Goal: Task Accomplishment & Management: Manage account settings

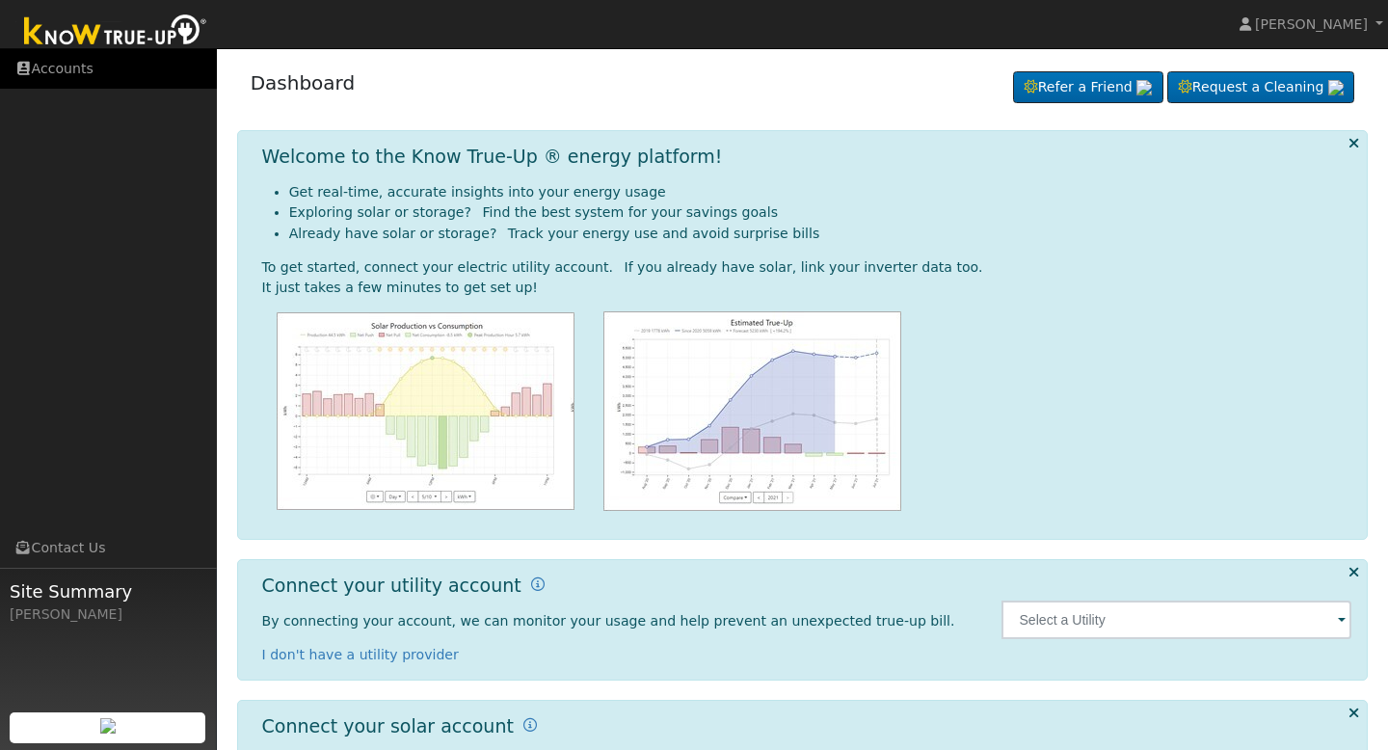
click at [112, 71] on link "Accounts" at bounding box center [108, 69] width 217 height 40
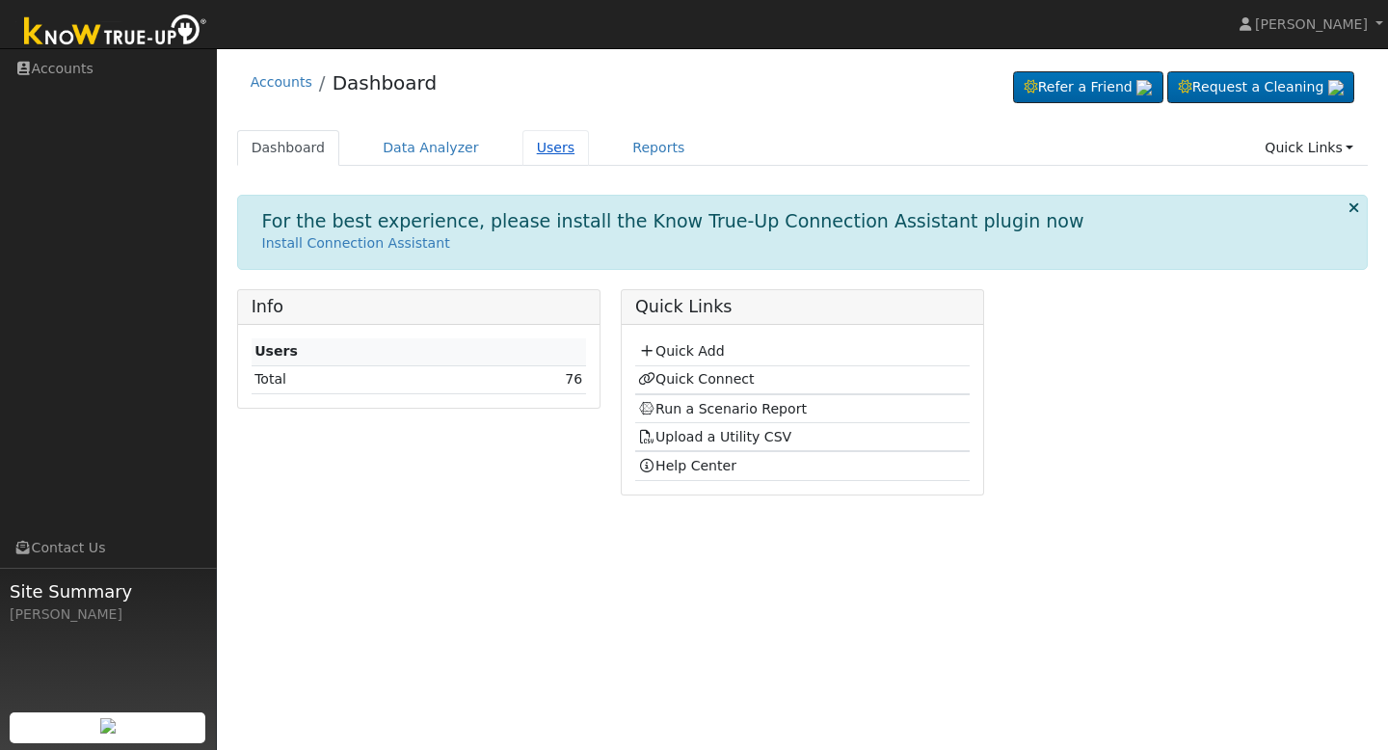
click at [535, 160] on link "Users" at bounding box center [555, 148] width 67 height 36
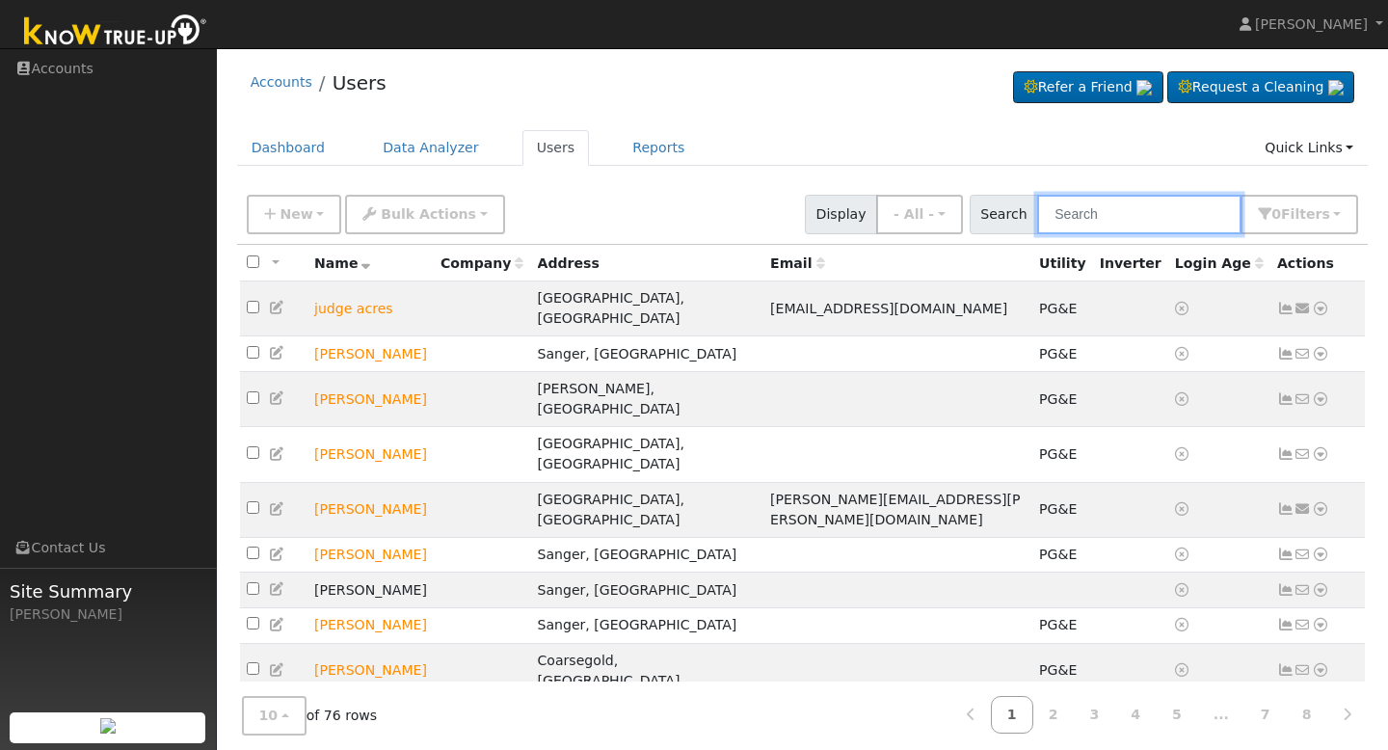
click at [1091, 212] on input "text" at bounding box center [1139, 215] width 204 height 40
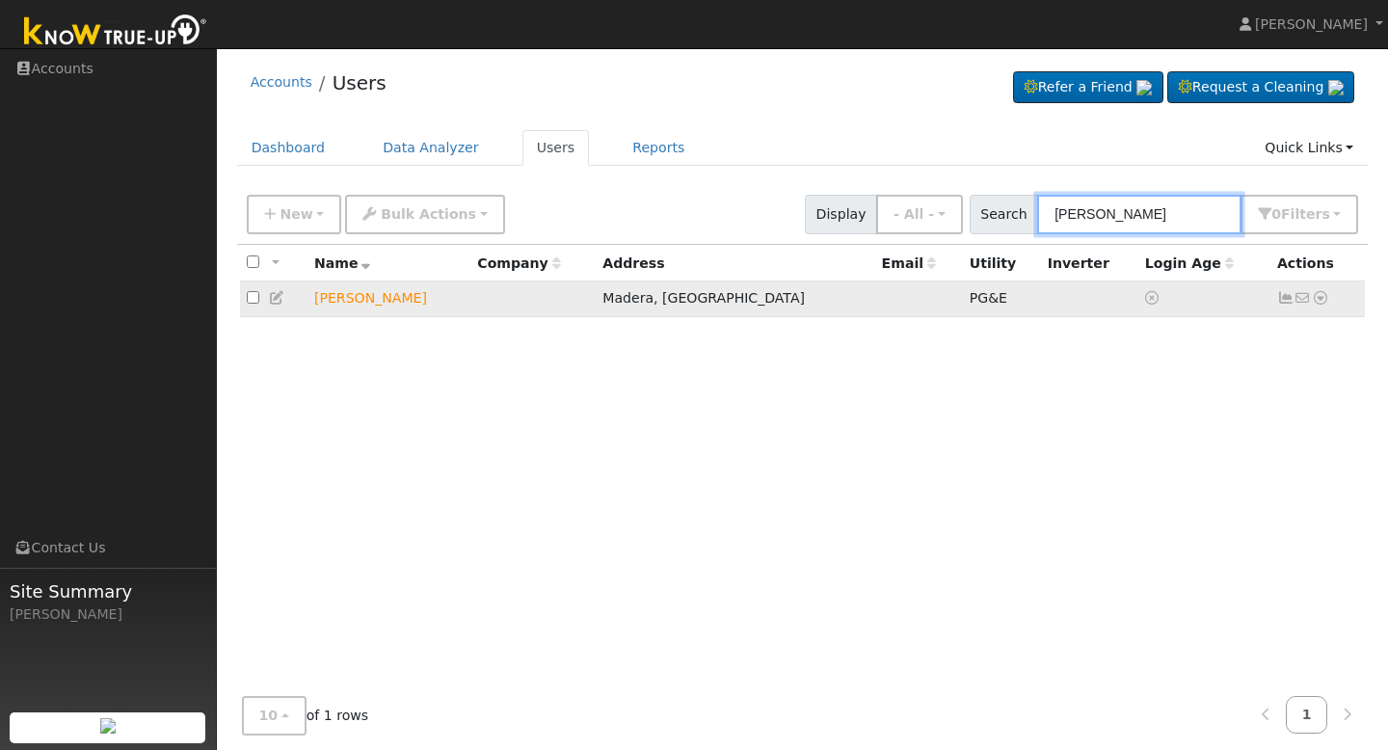
type input "[PERSON_NAME]"
click at [1286, 305] on link at bounding box center [1285, 297] width 17 height 15
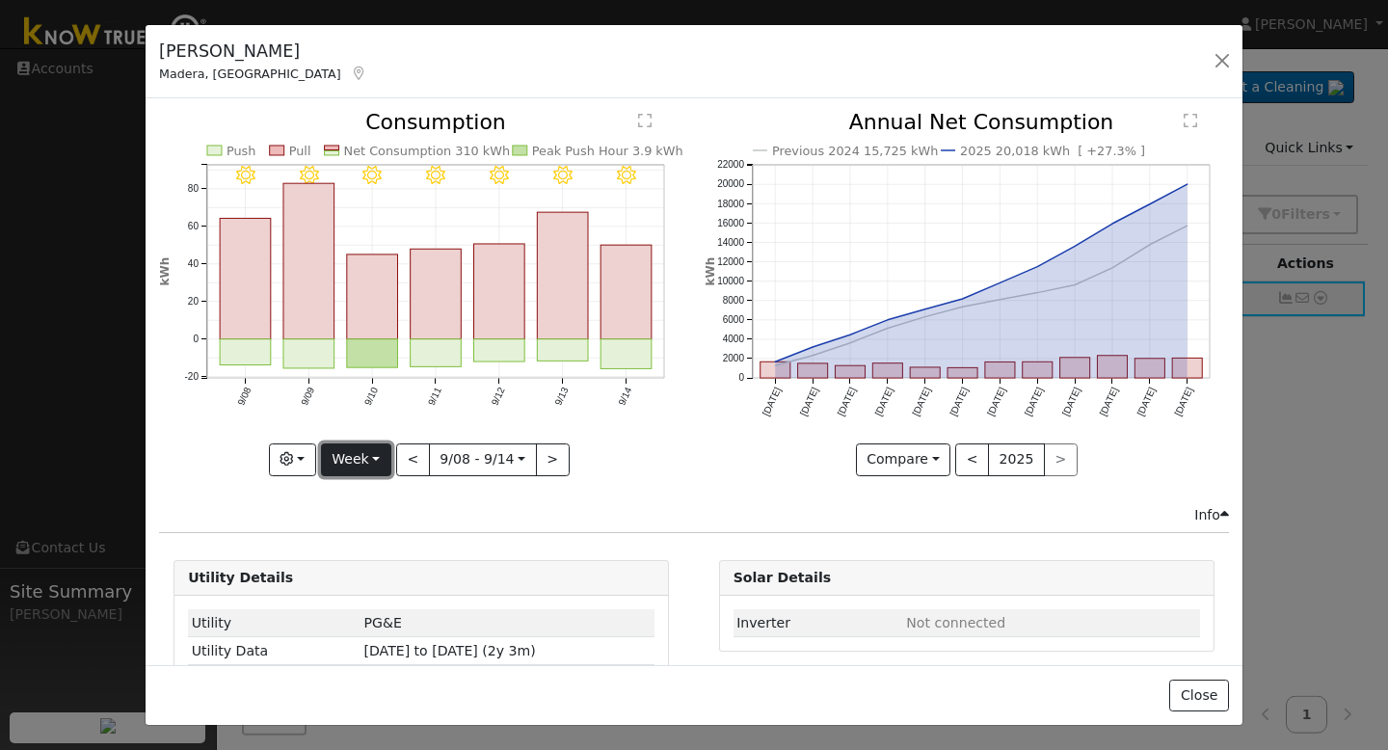
click at [367, 453] on button "Week" at bounding box center [356, 459] width 70 height 33
click at [373, 570] on link "Year" at bounding box center [389, 580] width 134 height 27
type input "2024-09-01"
